Goal: Task Accomplishment & Management: Complete application form

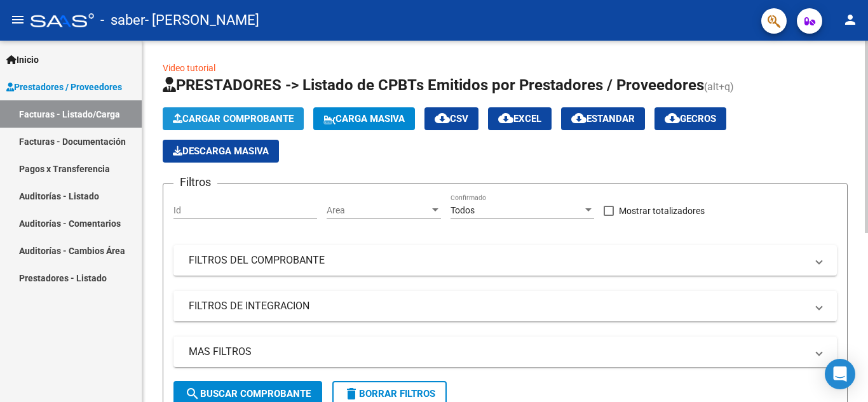
click at [252, 115] on span "Cargar Comprobante" at bounding box center [233, 118] width 121 height 11
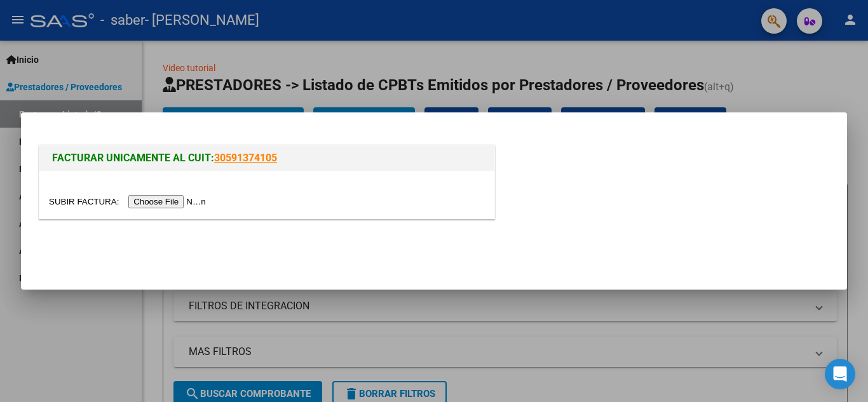
click at [192, 196] on input "file" at bounding box center [129, 201] width 161 height 13
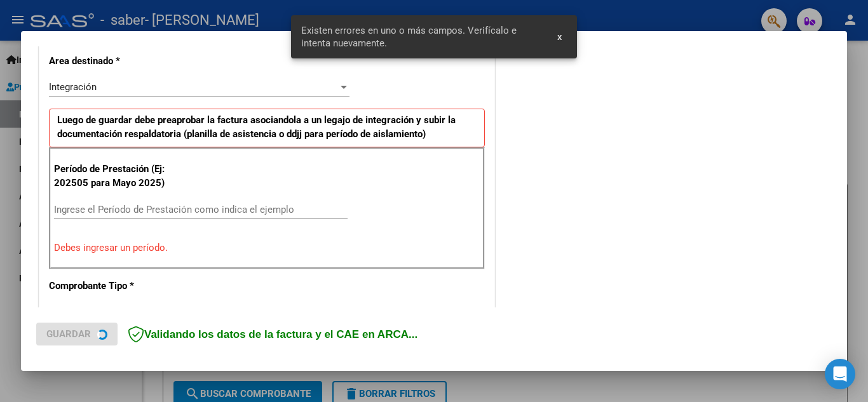
scroll to position [312, 0]
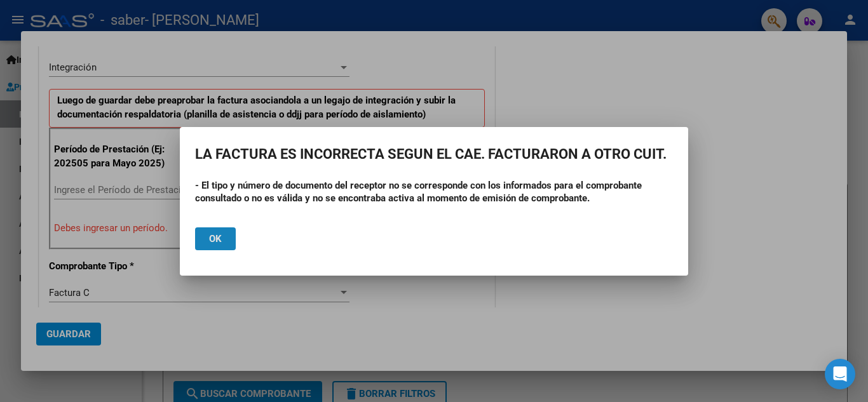
click at [223, 233] on button "Ok" at bounding box center [215, 238] width 41 height 23
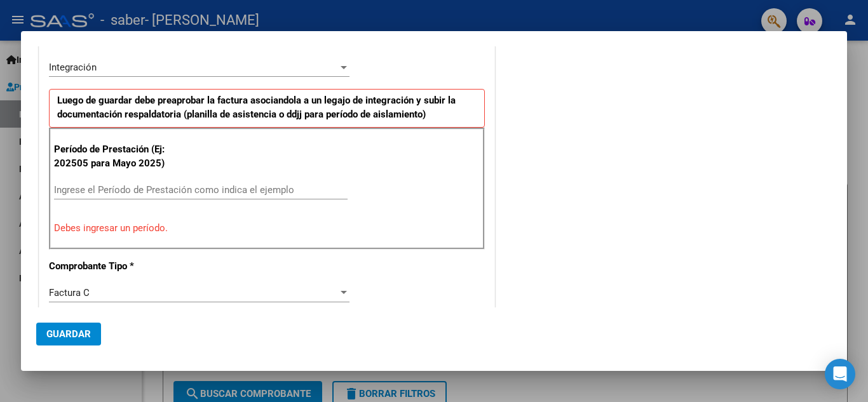
click at [862, 108] on div at bounding box center [434, 201] width 868 height 402
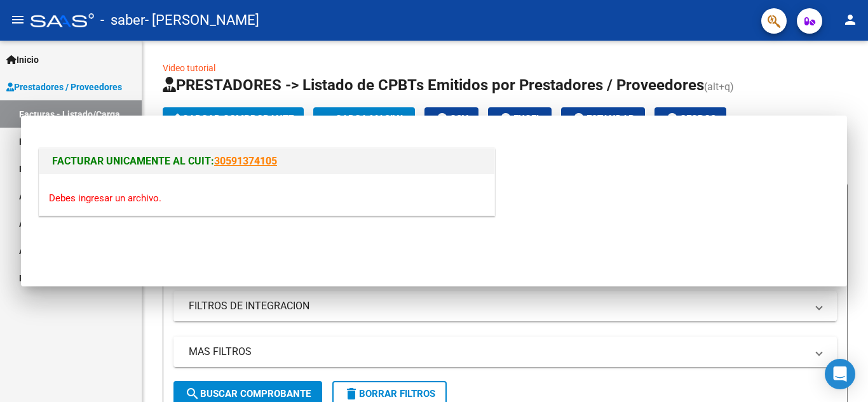
scroll to position [0, 0]
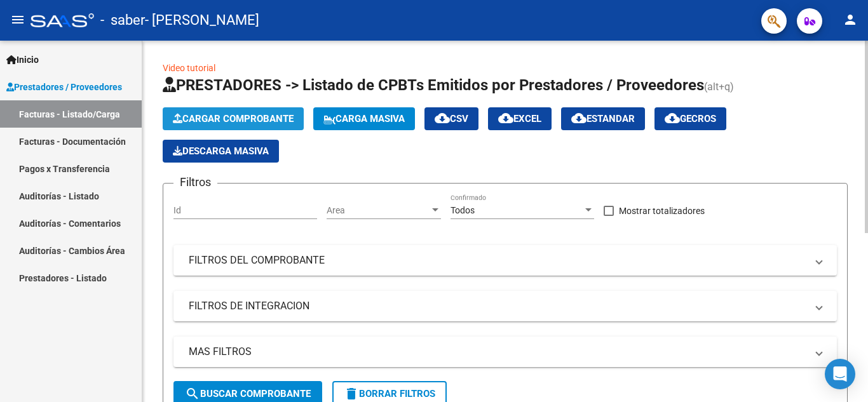
click at [269, 113] on span "Cargar Comprobante" at bounding box center [233, 118] width 121 height 11
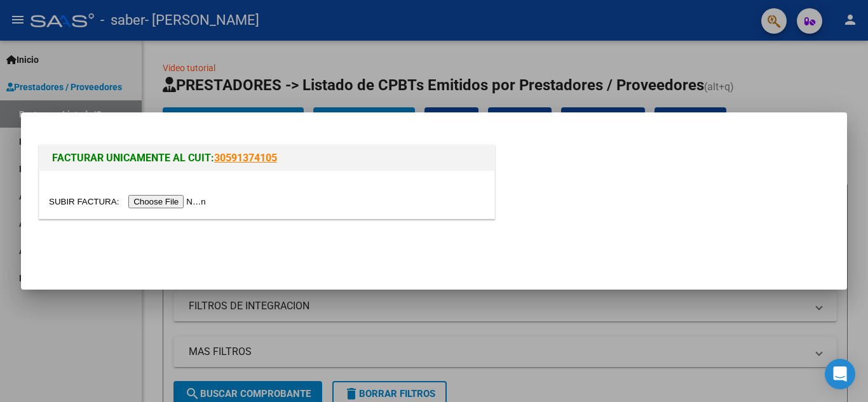
click at [196, 203] on input "file" at bounding box center [129, 201] width 161 height 13
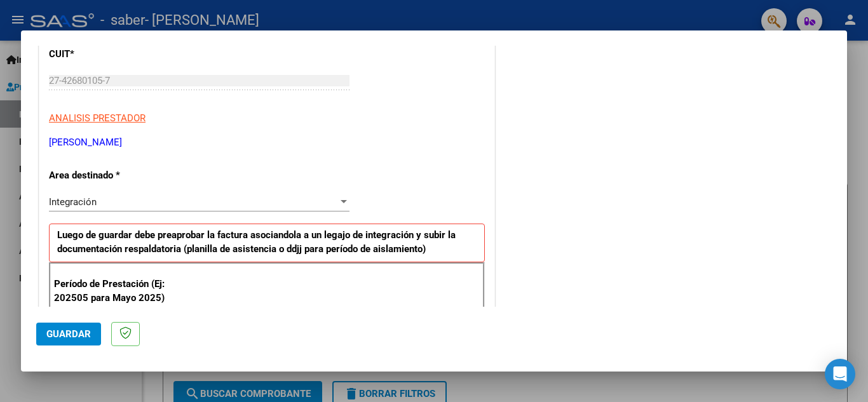
scroll to position [11, 0]
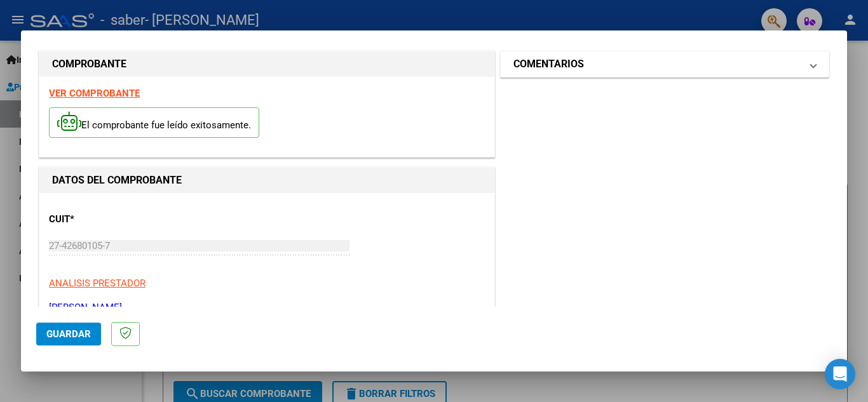
click at [679, 67] on mat-panel-title "COMENTARIOS" at bounding box center [656, 64] width 287 height 15
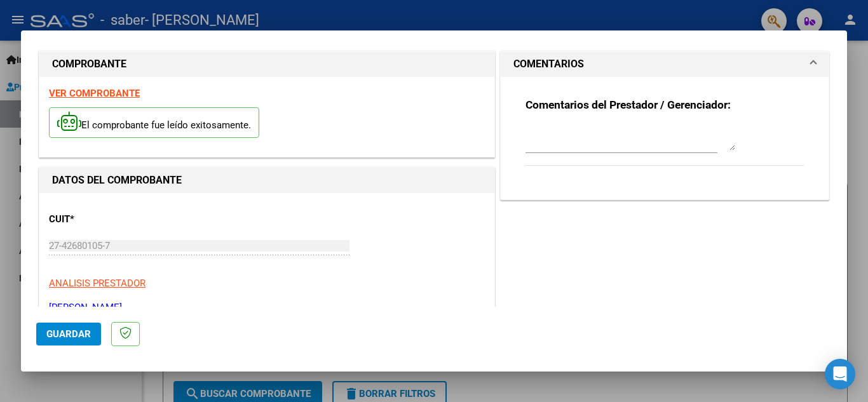
click at [679, 67] on mat-panel-title "COMENTARIOS" at bounding box center [656, 64] width 287 height 15
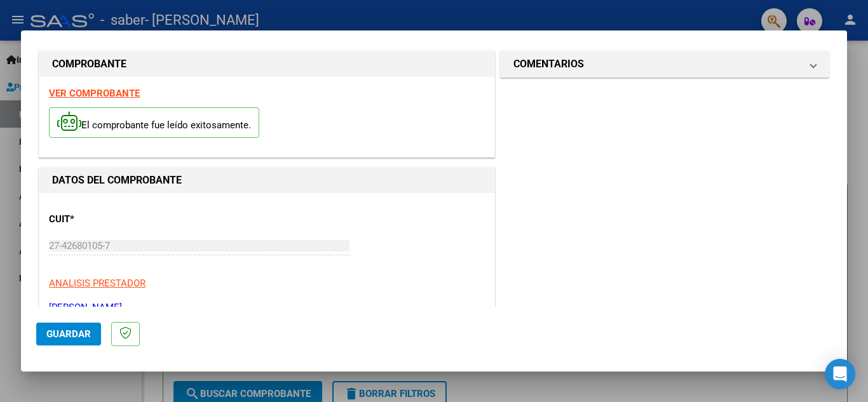
click at [121, 95] on strong "VER COMPROBANTE" at bounding box center [94, 93] width 91 height 11
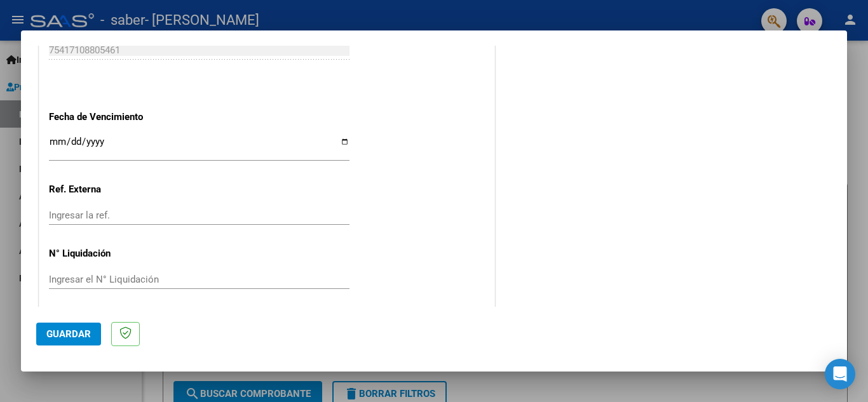
scroll to position [890, 0]
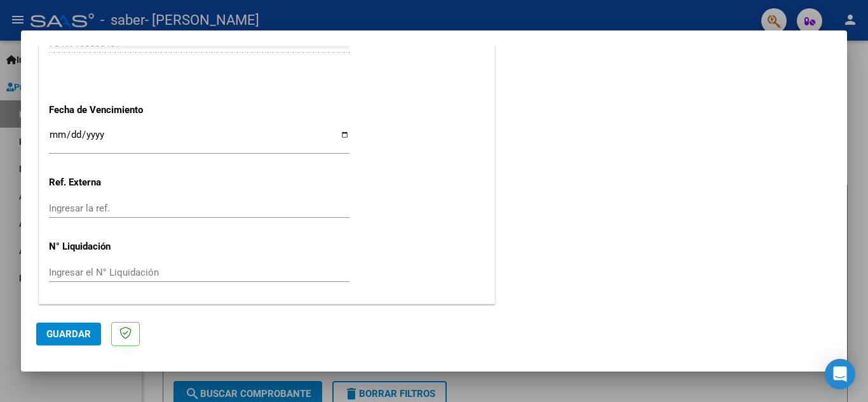
click at [194, 135] on input "Ingresar la fecha" at bounding box center [199, 140] width 300 height 20
click at [628, 314] on mat-dialog-actions "Guardar" at bounding box center [433, 332] width 795 height 50
click at [202, 216] on div "Ingresar la ref." at bounding box center [199, 208] width 300 height 19
click at [183, 130] on input "Ingresar la fecha" at bounding box center [199, 140] width 300 height 20
type input "0001-12-18"
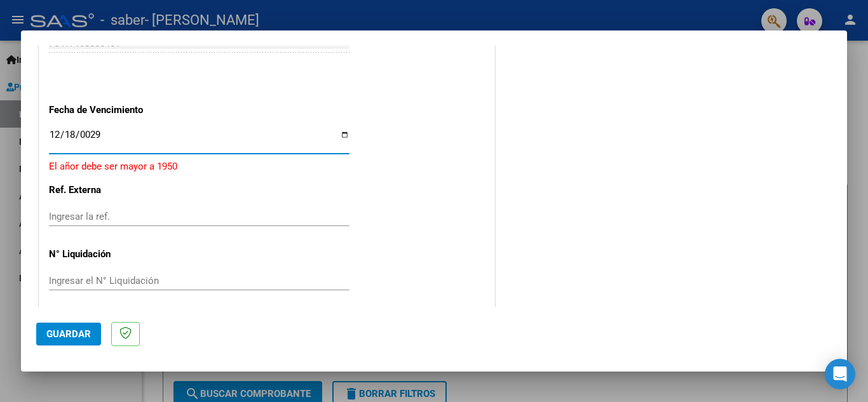
type input "0292-12-18"
type input "[DATE]"
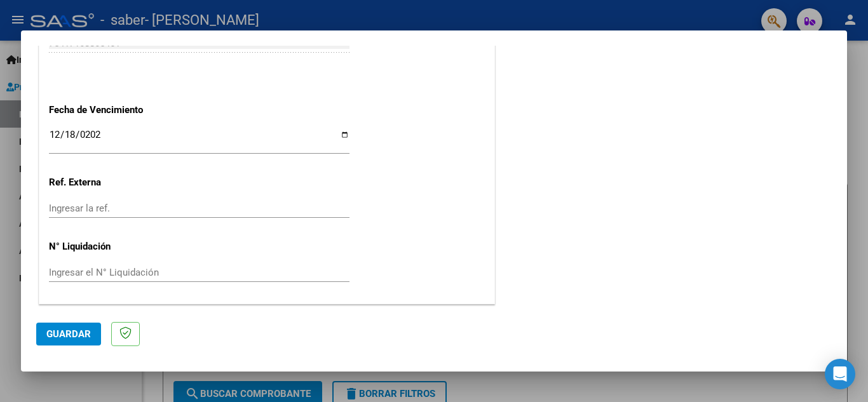
click at [164, 222] on div "Ingresar la ref." at bounding box center [199, 214] width 300 height 31
click at [81, 331] on span "Guardar" at bounding box center [68, 333] width 44 height 11
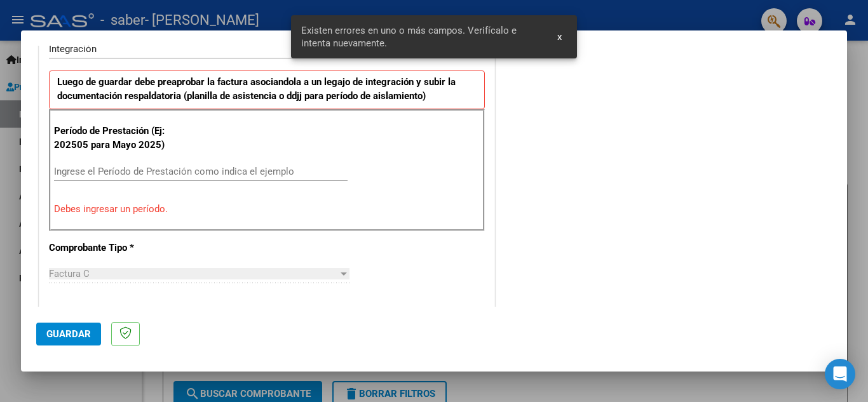
scroll to position [312, 0]
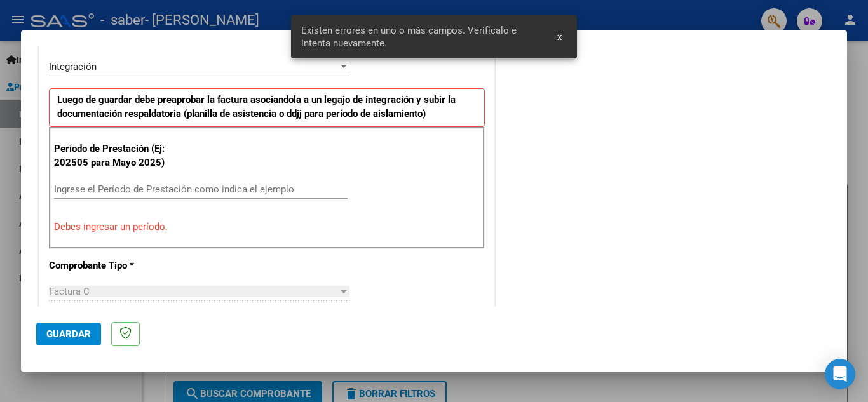
click at [161, 145] on p "Período de Prestación (Ej: 202505 para Mayo 2025)" at bounding box center [118, 156] width 128 height 29
click at [165, 189] on input "Ingrese el Período de Prestación como indica el ejemplo" at bounding box center [200, 189] width 293 height 11
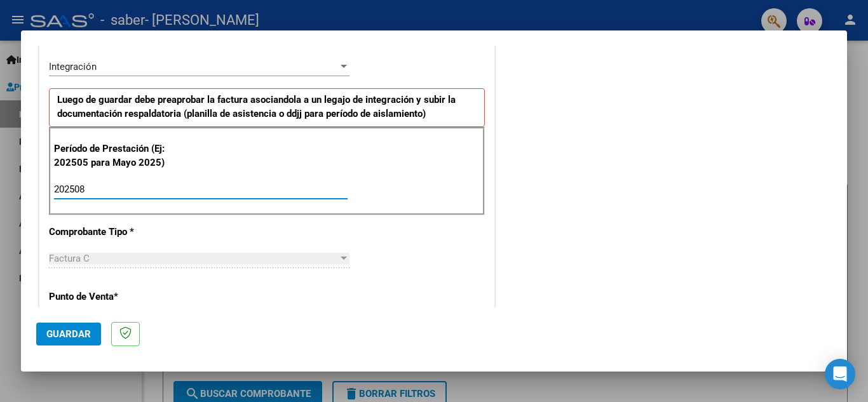
type input "202508"
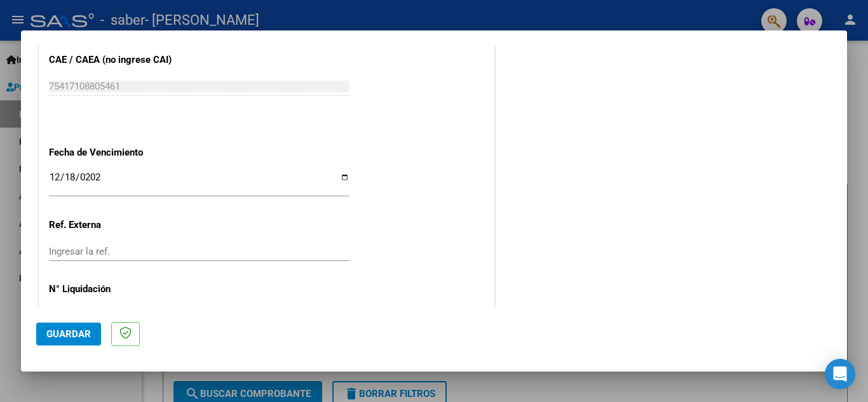
scroll to position [857, 0]
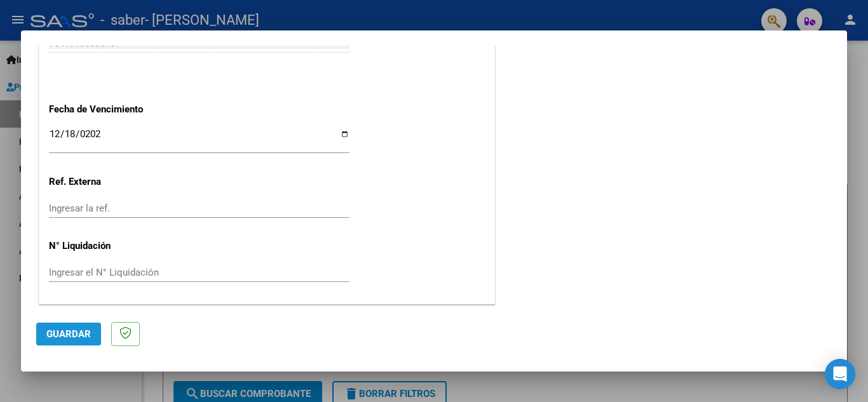
click at [59, 325] on button "Guardar" at bounding box center [68, 334] width 65 height 23
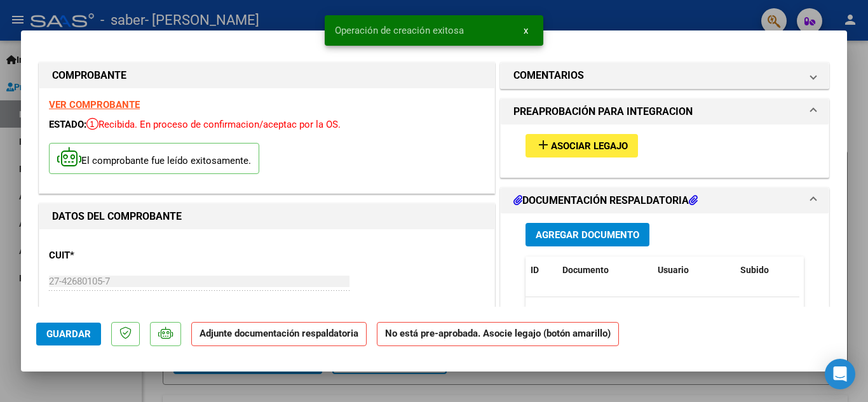
click at [572, 148] on span "Asociar Legajo" at bounding box center [589, 145] width 77 height 11
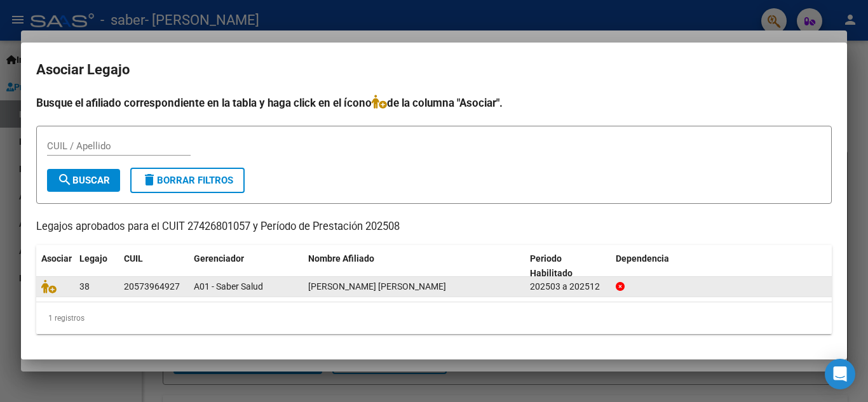
click at [288, 292] on div "A01 - Saber Salud" at bounding box center [246, 286] width 104 height 15
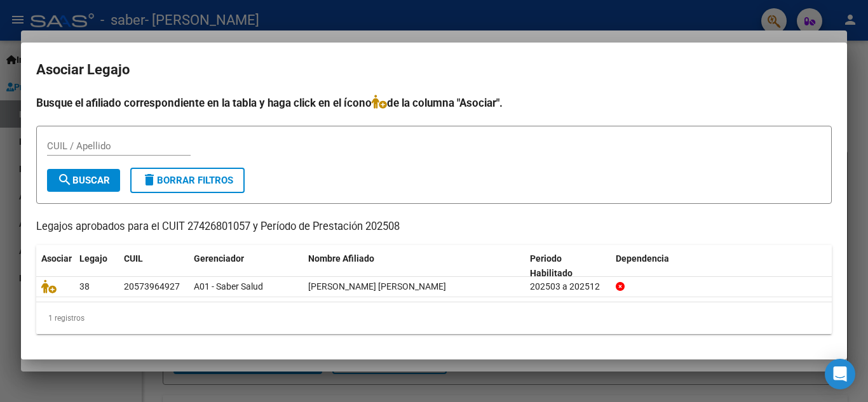
click at [147, 144] on input "CUIL / Apellido" at bounding box center [119, 145] width 144 height 11
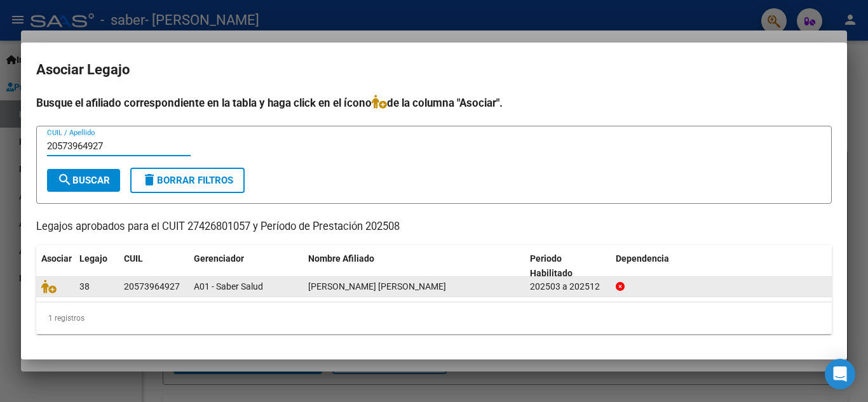
type input "20573964927"
click at [133, 289] on div "20573964927" at bounding box center [152, 286] width 56 height 15
click at [177, 284] on div "20573964927" at bounding box center [152, 286] width 56 height 15
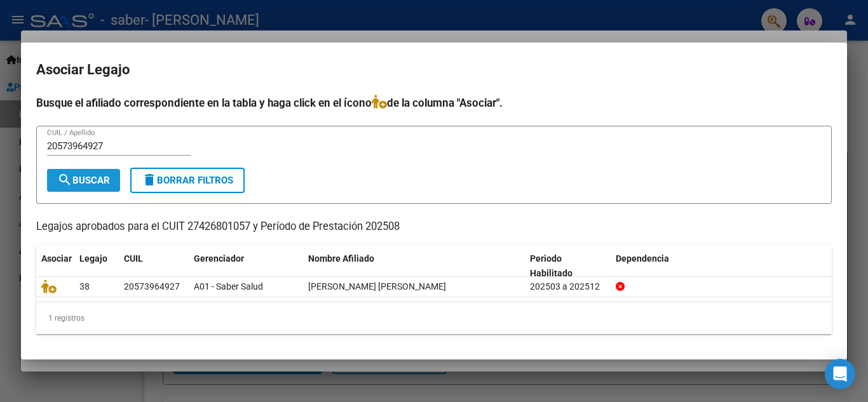
click at [100, 179] on span "search Buscar" at bounding box center [83, 180] width 53 height 11
click at [92, 275] on datatable-header "Asociar Legajo CUIL Gerenciador Nombre Afiliado Periodo Habilitado Dependencia" at bounding box center [433, 261] width 795 height 32
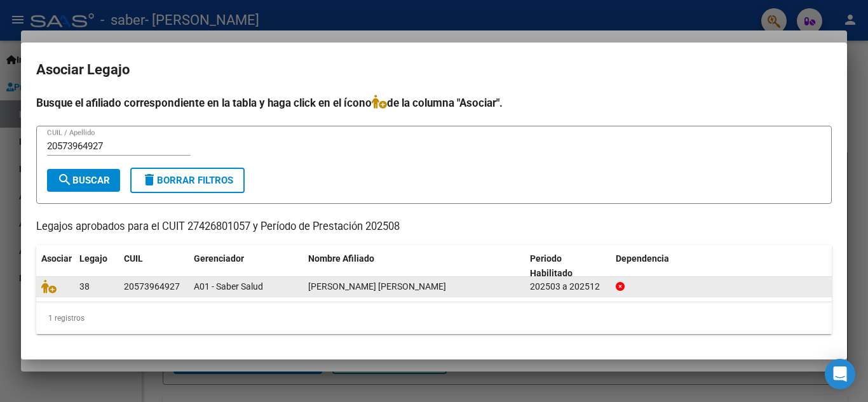
click at [104, 286] on div "38" at bounding box center [96, 286] width 34 height 15
click at [170, 290] on div "20573964927" at bounding box center [152, 286] width 56 height 15
click at [51, 287] on icon at bounding box center [48, 286] width 15 height 14
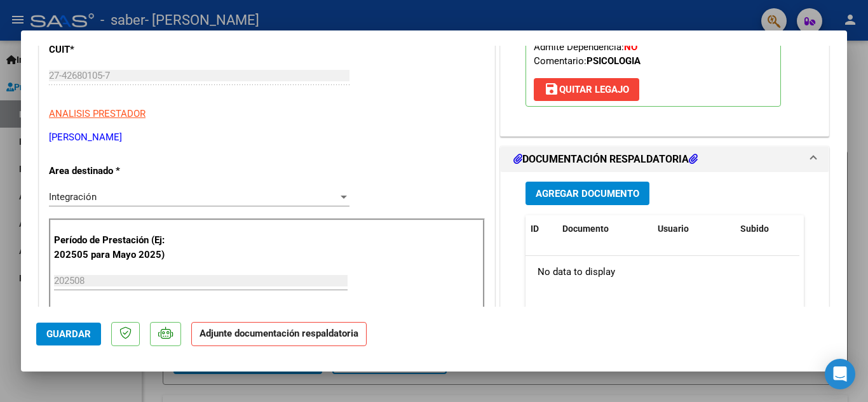
scroll to position [209, 0]
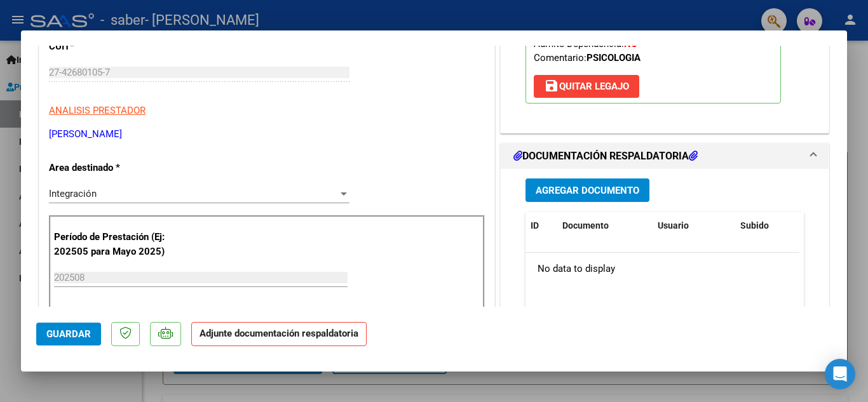
click at [575, 194] on span "Agregar Documento" at bounding box center [587, 190] width 104 height 11
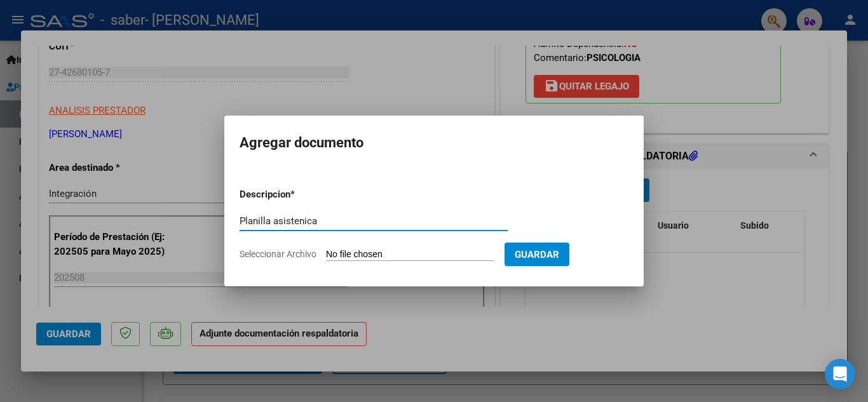
type input "Planilla asistenica"
click at [388, 255] on input "Seleccionar Archivo" at bounding box center [410, 255] width 168 height 12
click at [412, 254] on input "Seleccionar Archivo" at bounding box center [410, 255] width 168 height 12
type input "C:\fakepath\Agosyoisma.pdf"
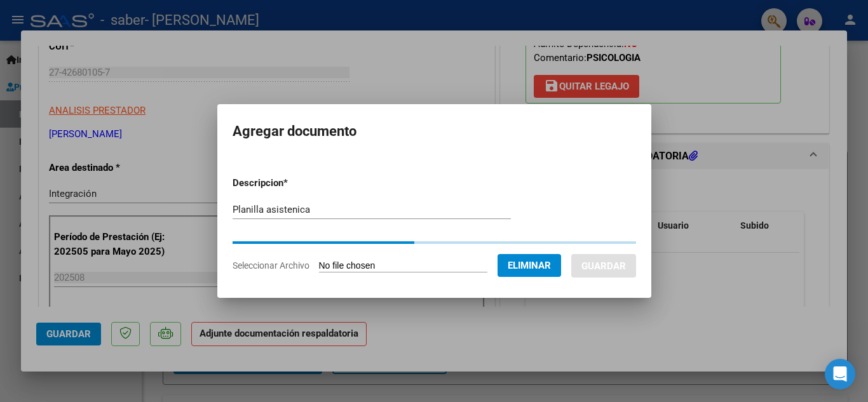
click at [445, 34] on div at bounding box center [434, 201] width 868 height 402
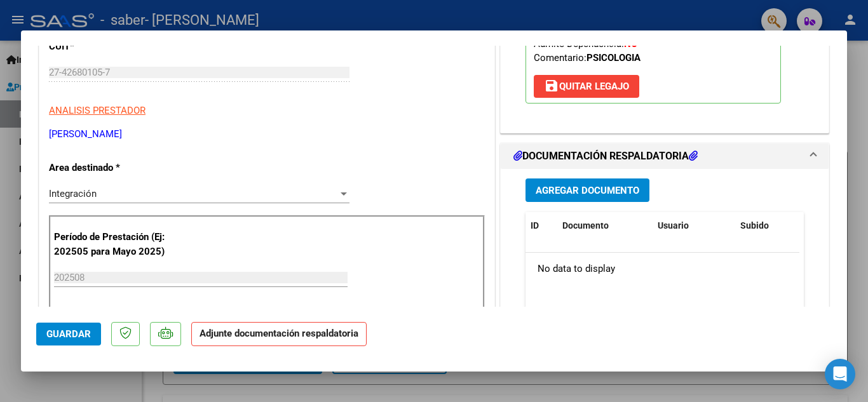
click at [562, 189] on span "Agregar Documento" at bounding box center [587, 190] width 104 height 11
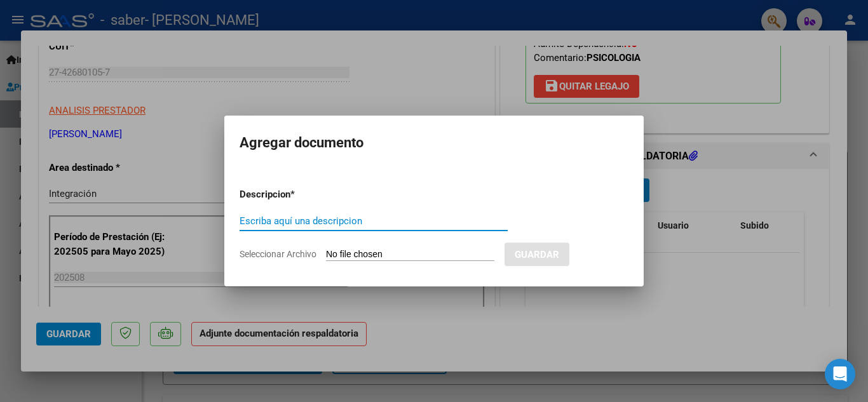
click at [427, 222] on input "Escriba aquí una descripcion" at bounding box center [373, 220] width 268 height 11
type input "planilla asistencia"
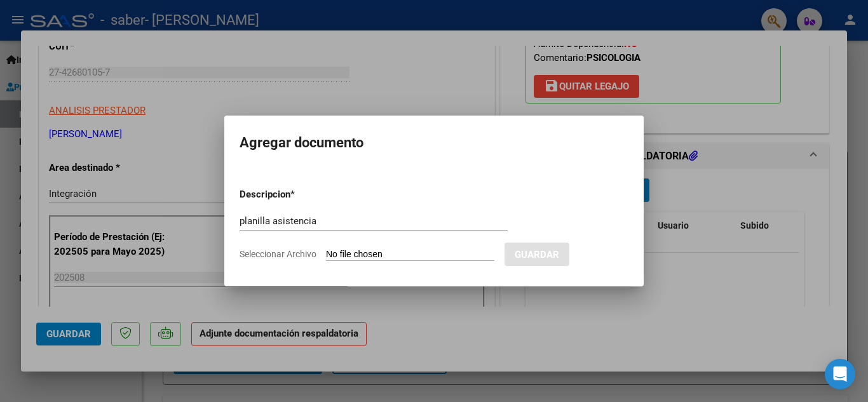
click at [346, 254] on input "Seleccionar Archivo" at bounding box center [410, 255] width 168 height 12
type input "C:\fakepath\Agosyoisma.pdf"
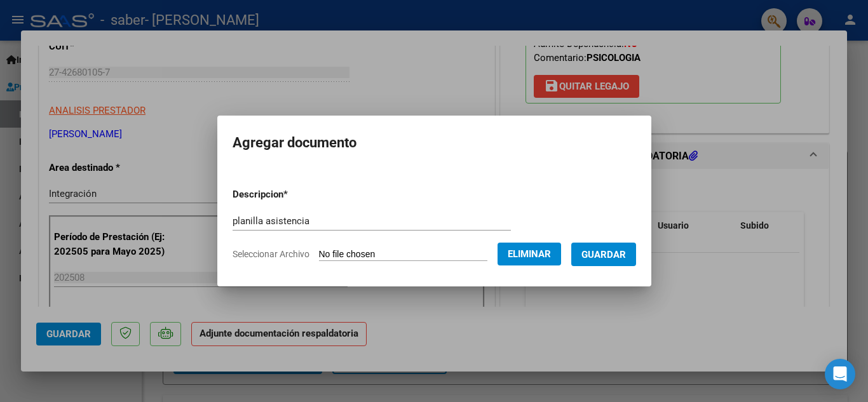
click at [610, 246] on button "Guardar" at bounding box center [603, 255] width 65 height 24
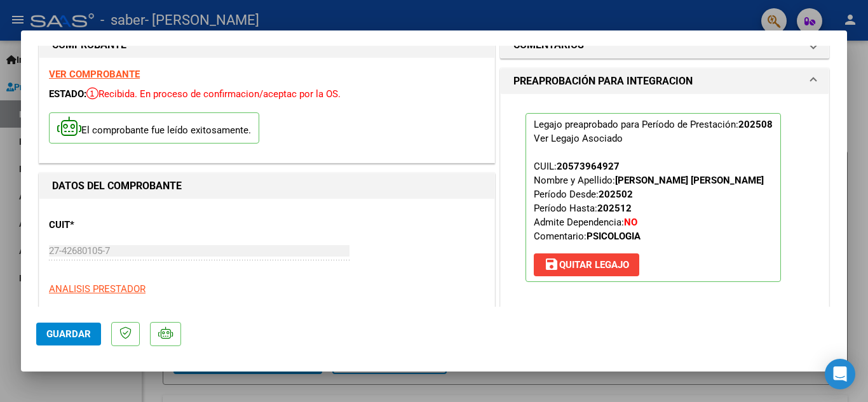
scroll to position [876, 0]
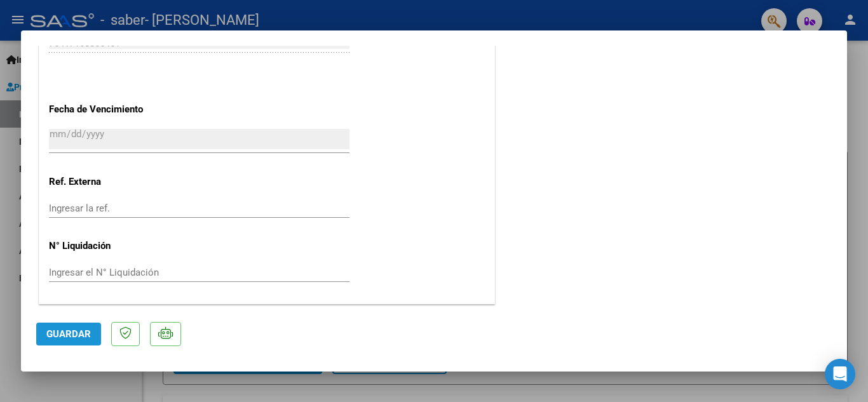
click at [64, 328] on span "Guardar" at bounding box center [68, 333] width 44 height 11
click at [79, 333] on span "Guardar" at bounding box center [68, 333] width 44 height 11
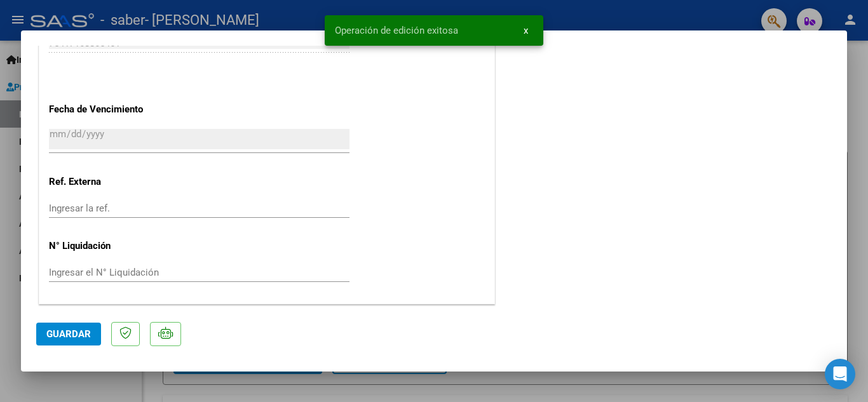
click at [867, 109] on div at bounding box center [434, 201] width 868 height 402
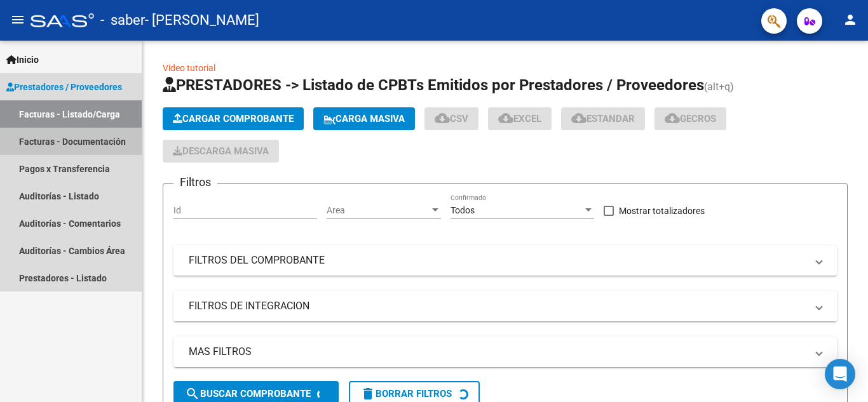
click at [79, 149] on link "Facturas - Documentación" at bounding box center [71, 141] width 142 height 27
